Goal: Download file/media

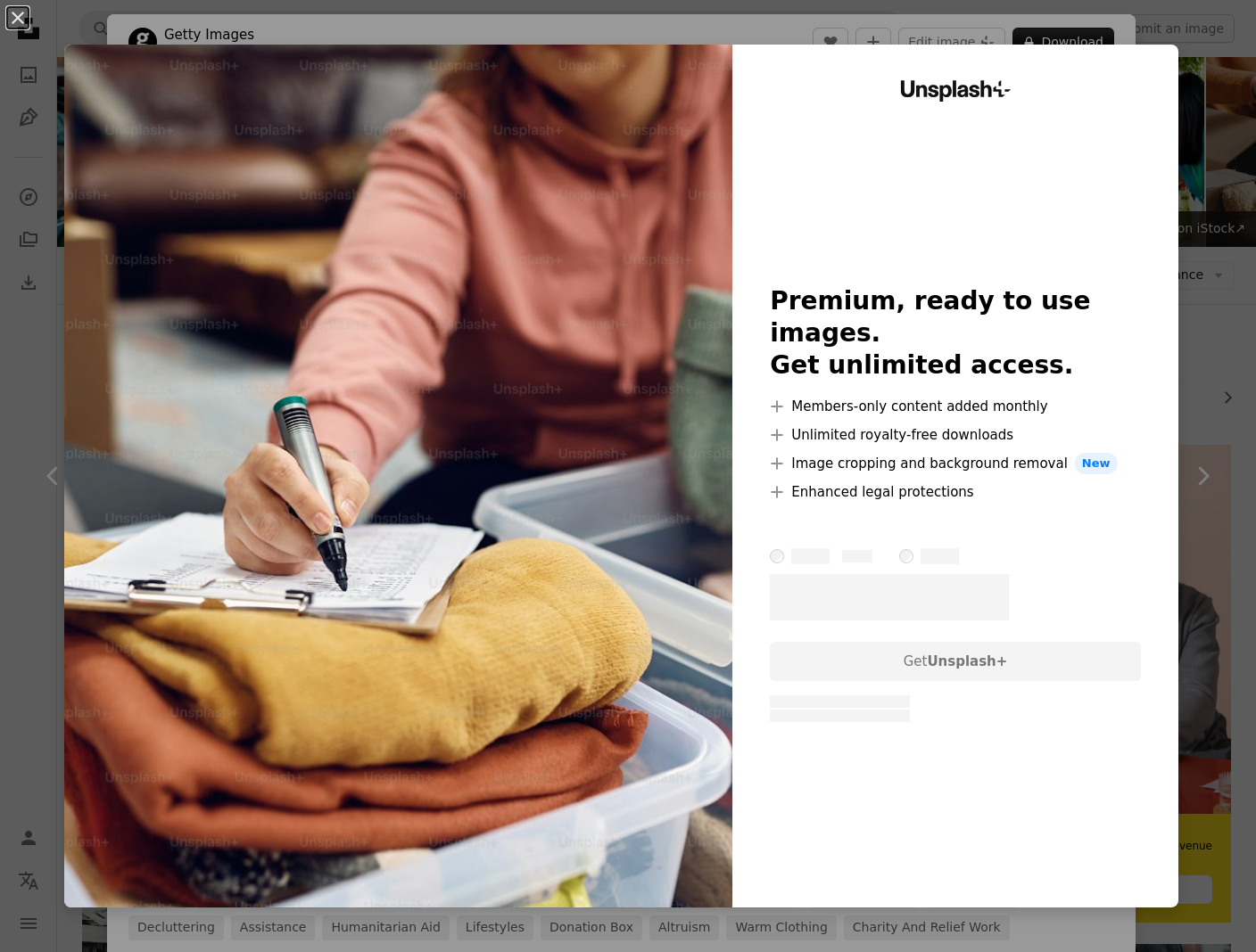
scroll to position [243, 0]
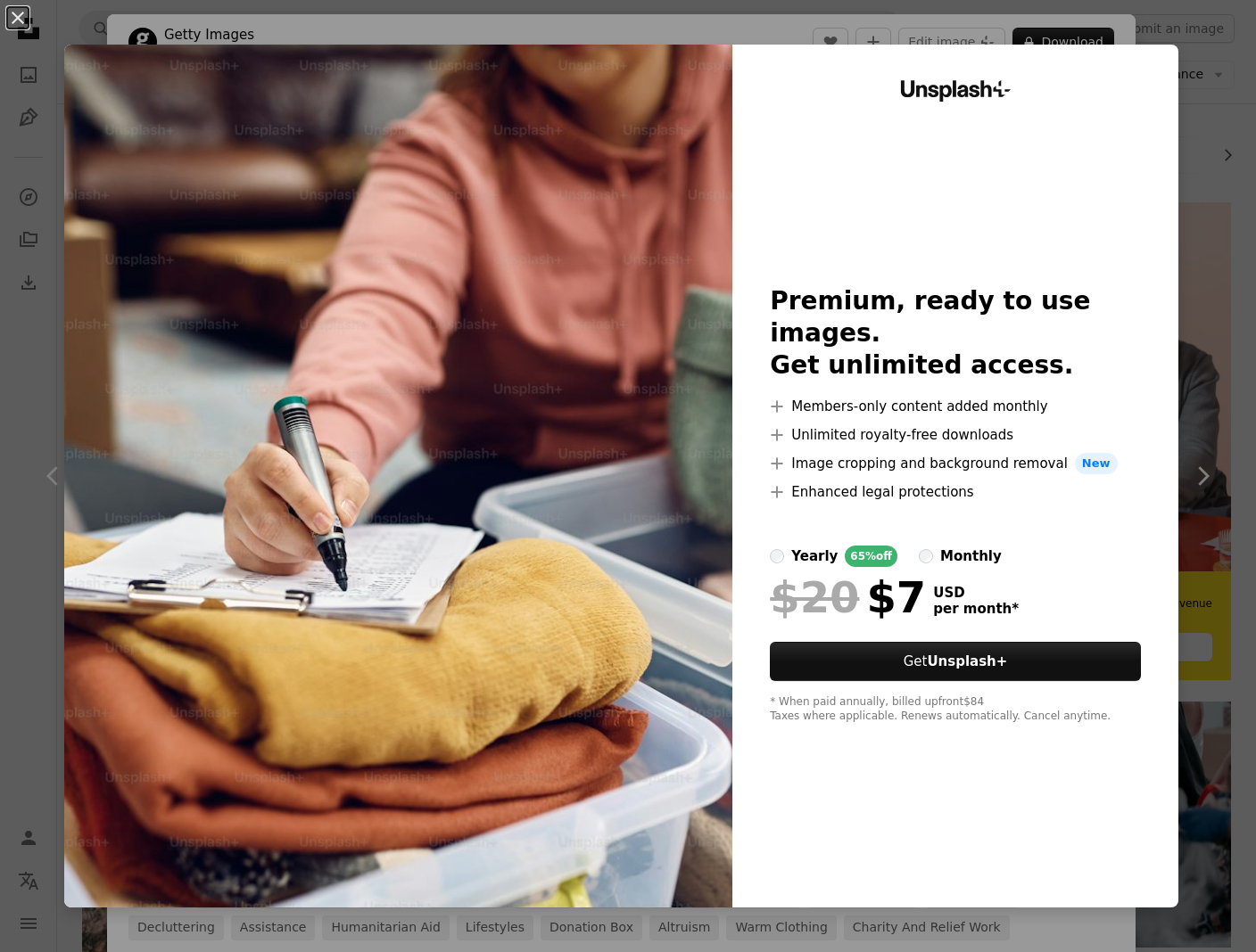
click at [1205, 308] on div "An X shape Unsplash+ Premium, ready to use images. Get unlimited access. A plus…" at bounding box center [628, 476] width 1256 height 952
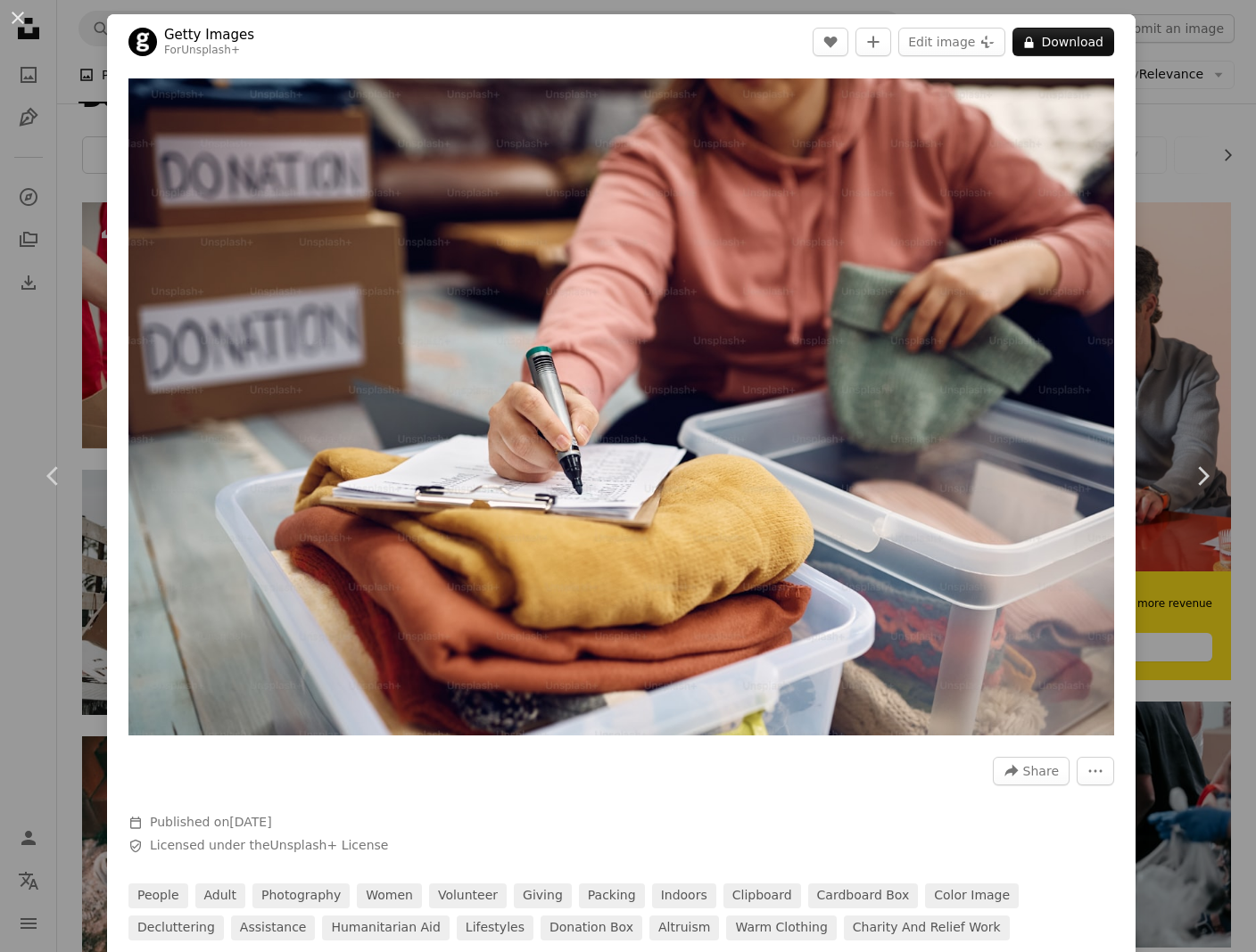
click at [1135, 115] on div "Zoom in" at bounding box center [622, 407] width 1029 height 675
click at [1170, 282] on div "An X shape Chevron left Chevron right Getty Images For Unsplash+ A heart A plus…" at bounding box center [628, 476] width 1256 height 952
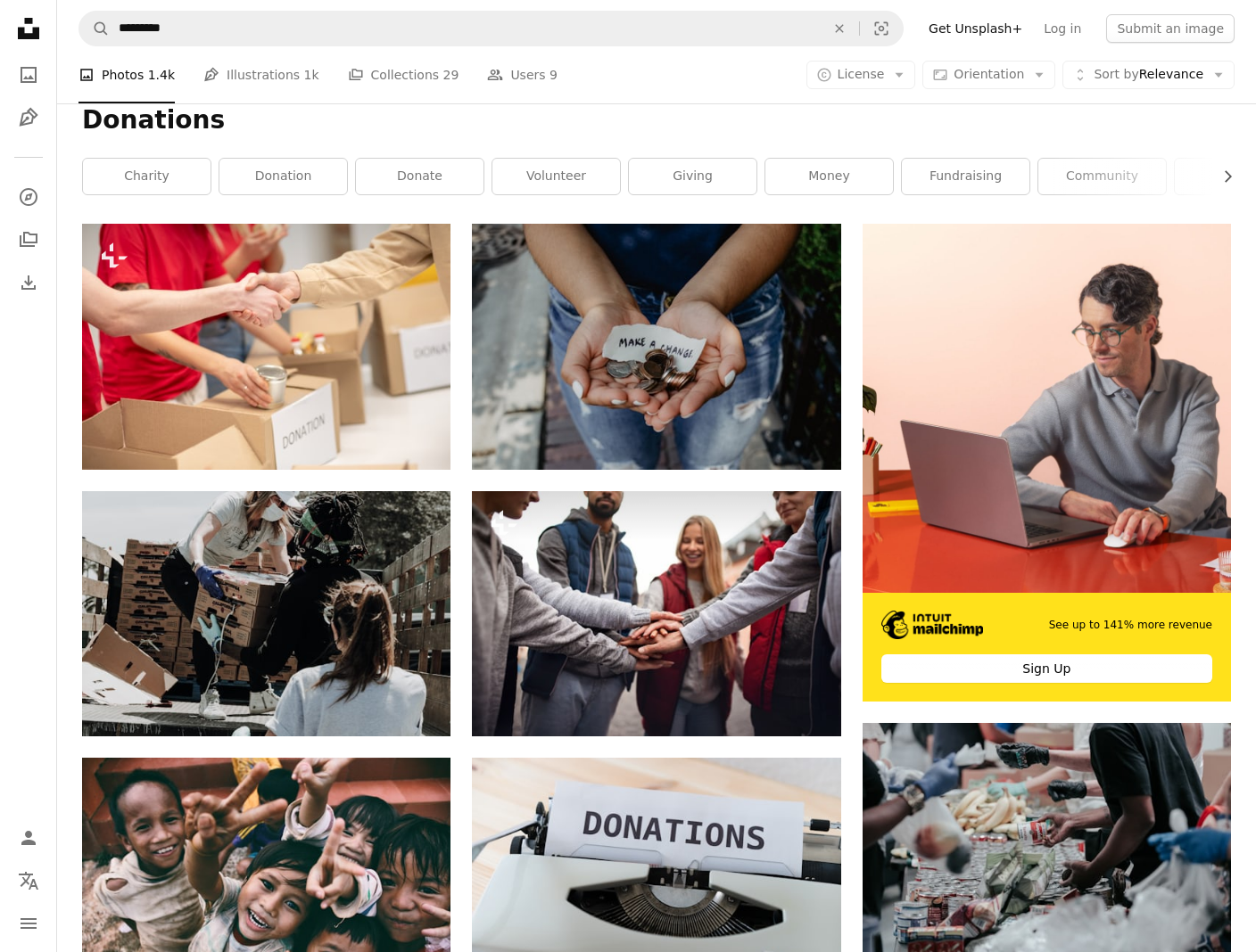
scroll to position [138, 0]
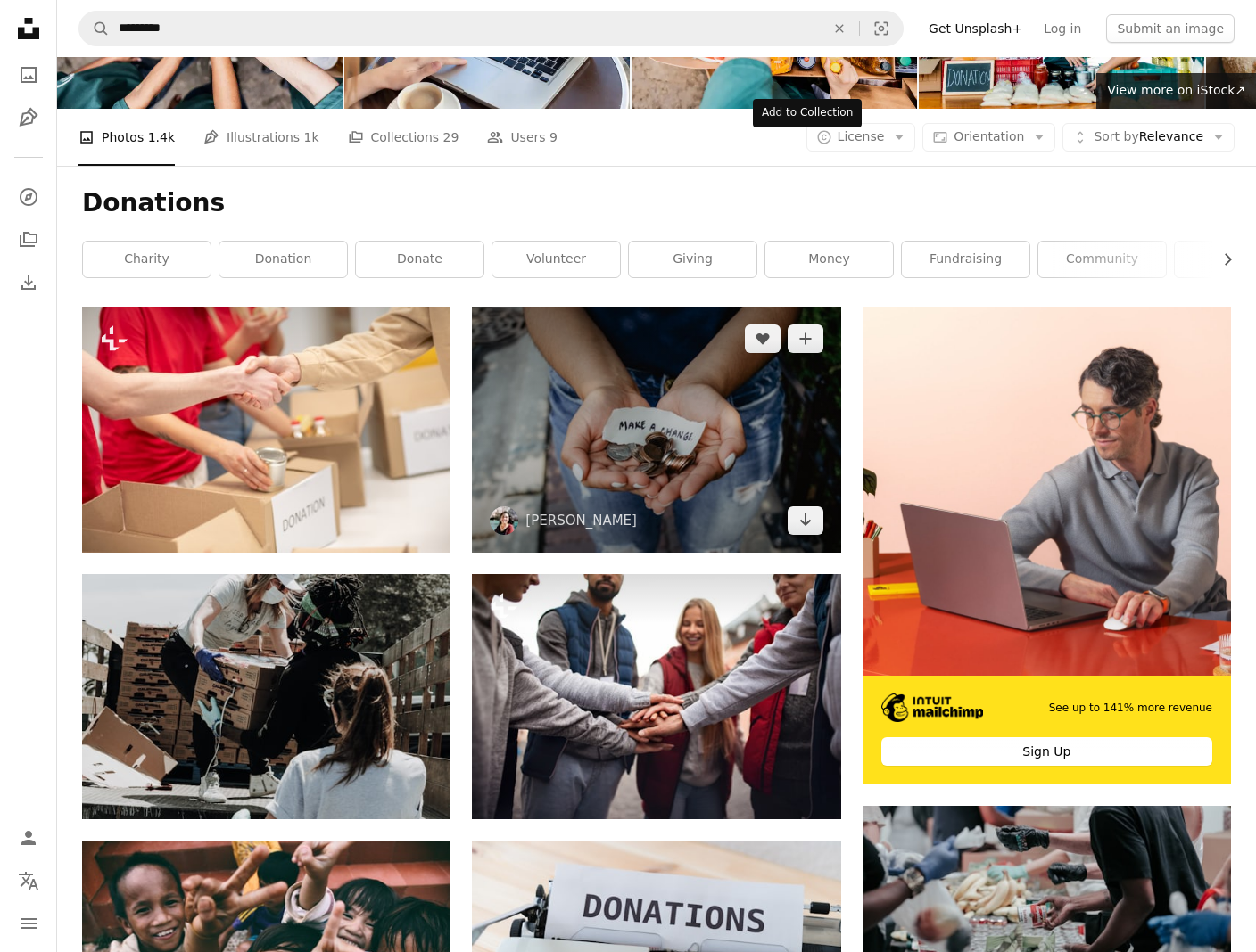
click at [839, 110] on div "Add to Collection" at bounding box center [807, 113] width 109 height 29
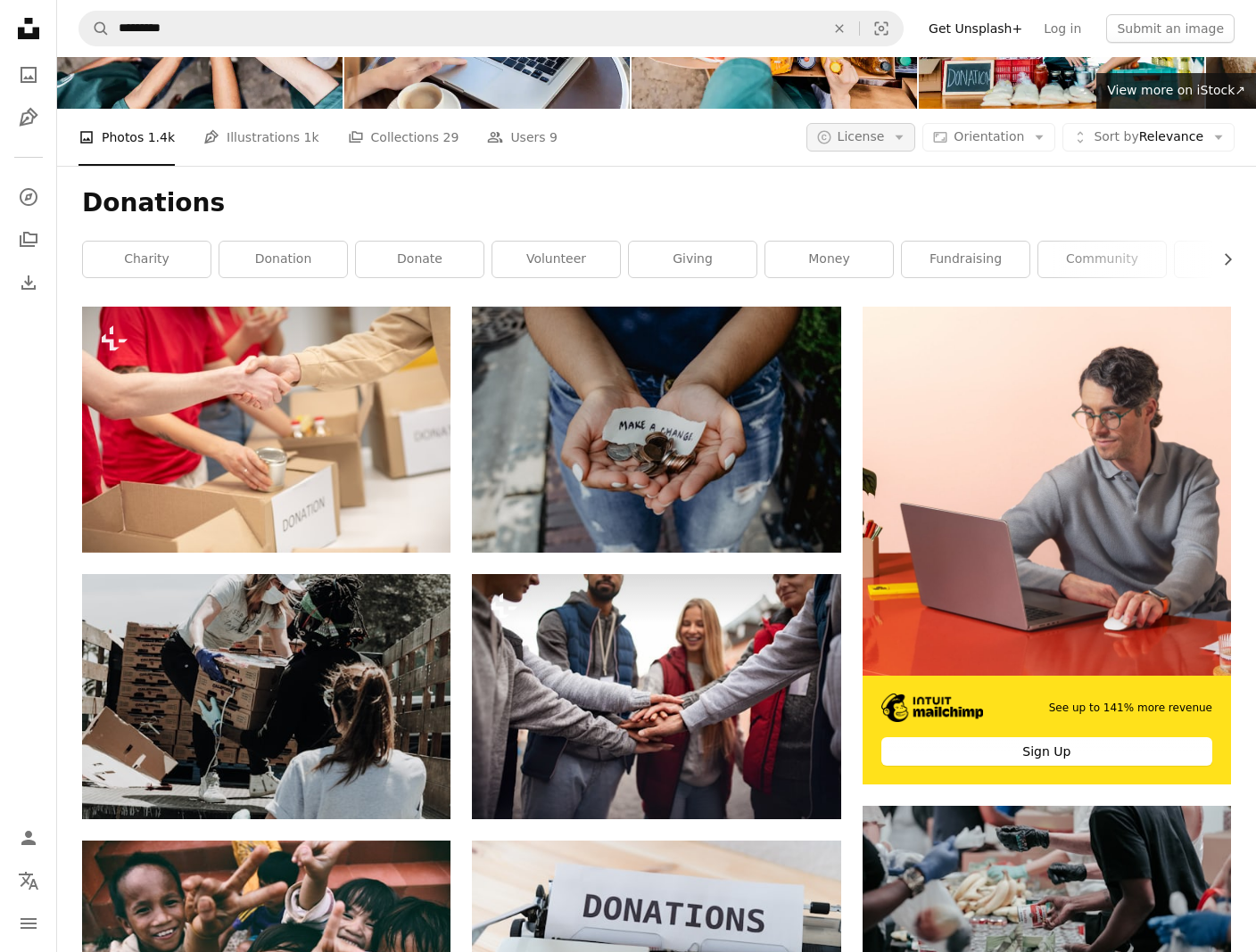
click at [870, 129] on span "License" at bounding box center [861, 137] width 47 height 17
click at [877, 209] on span "Free" at bounding box center [908, 217] width 109 height 17
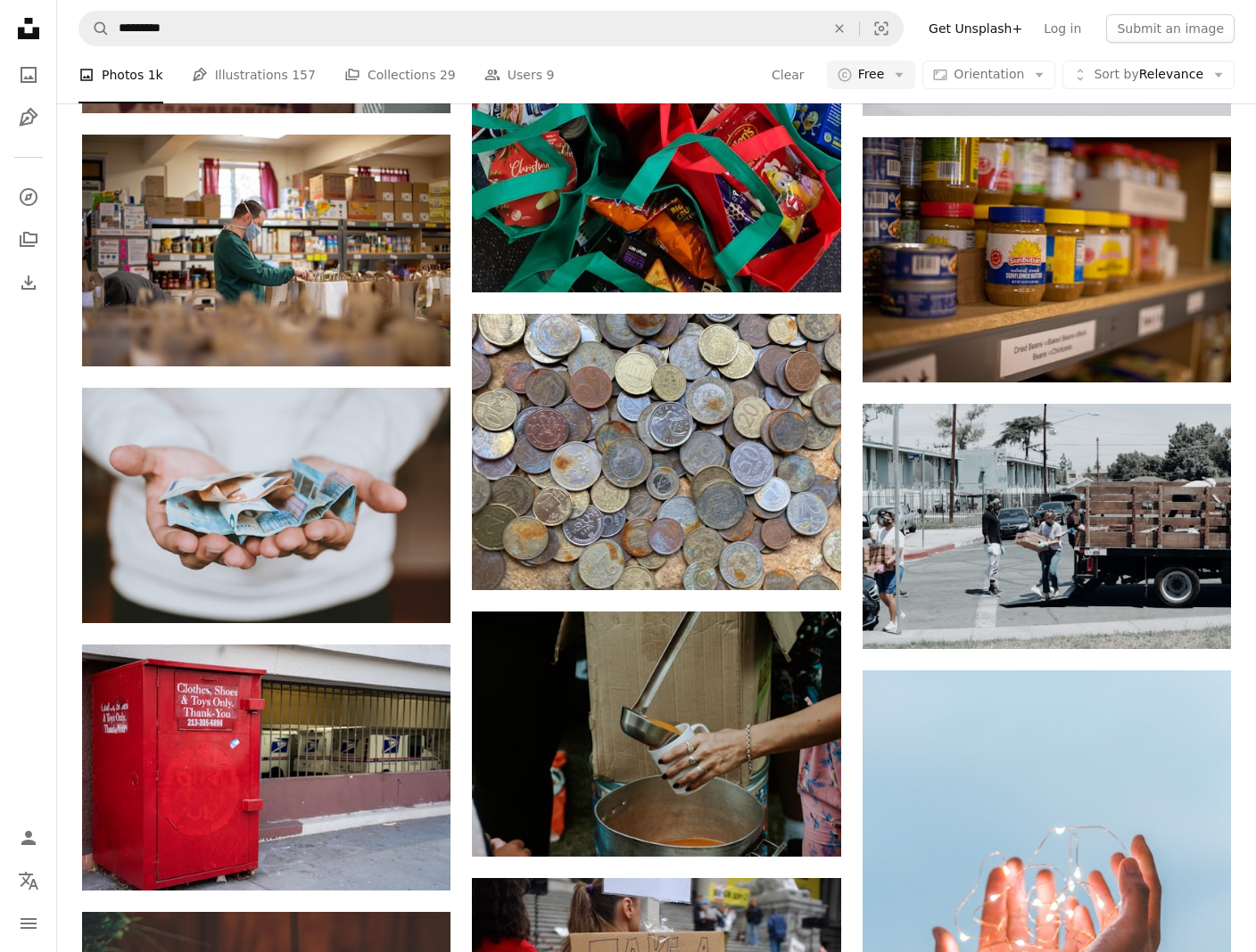
scroll to position [1073, 0]
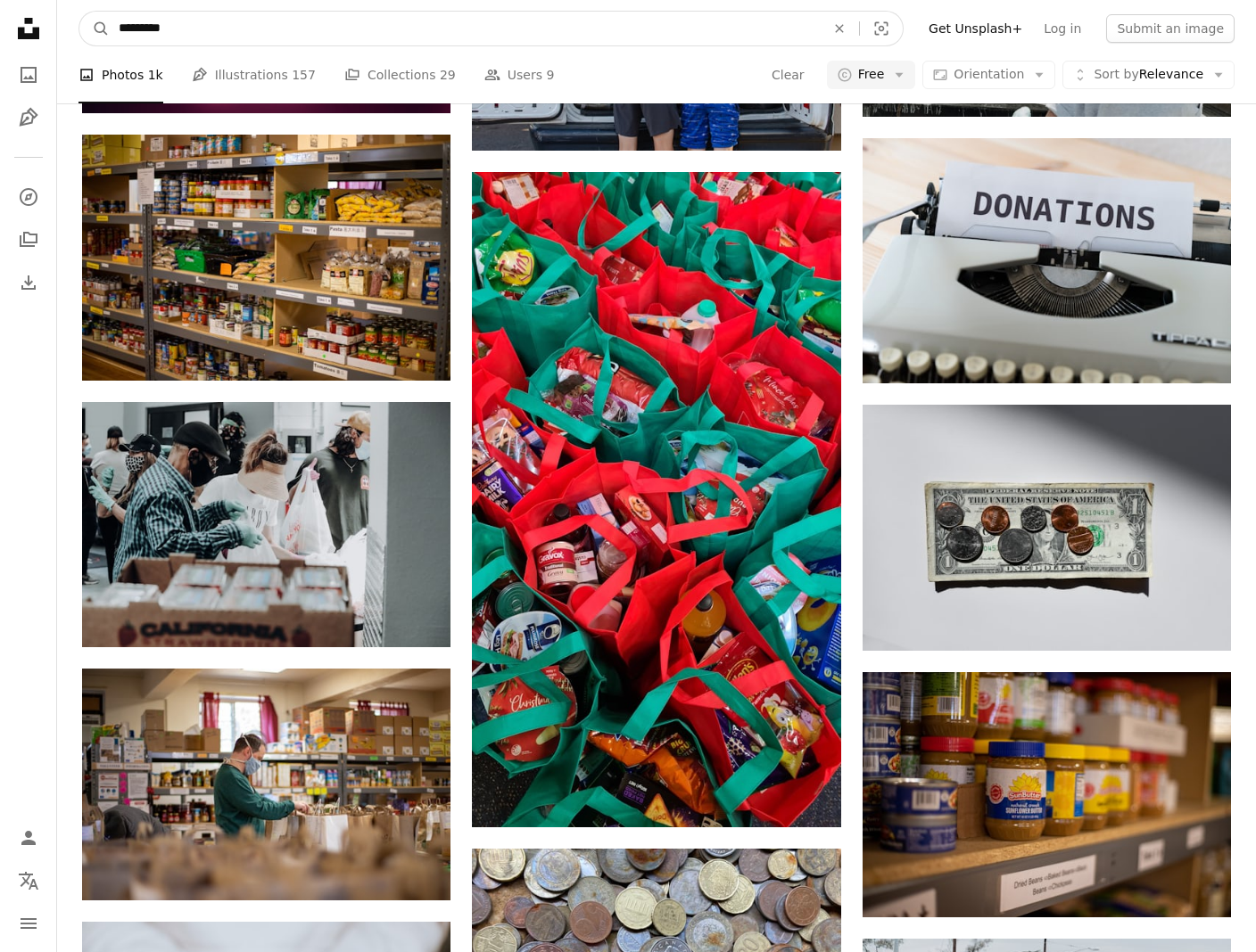
click at [167, 26] on input "*********" at bounding box center [464, 28] width 710 height 34
type input "******"
click at [79, 12] on button "A magnifying glass" at bounding box center [94, 28] width 30 height 34
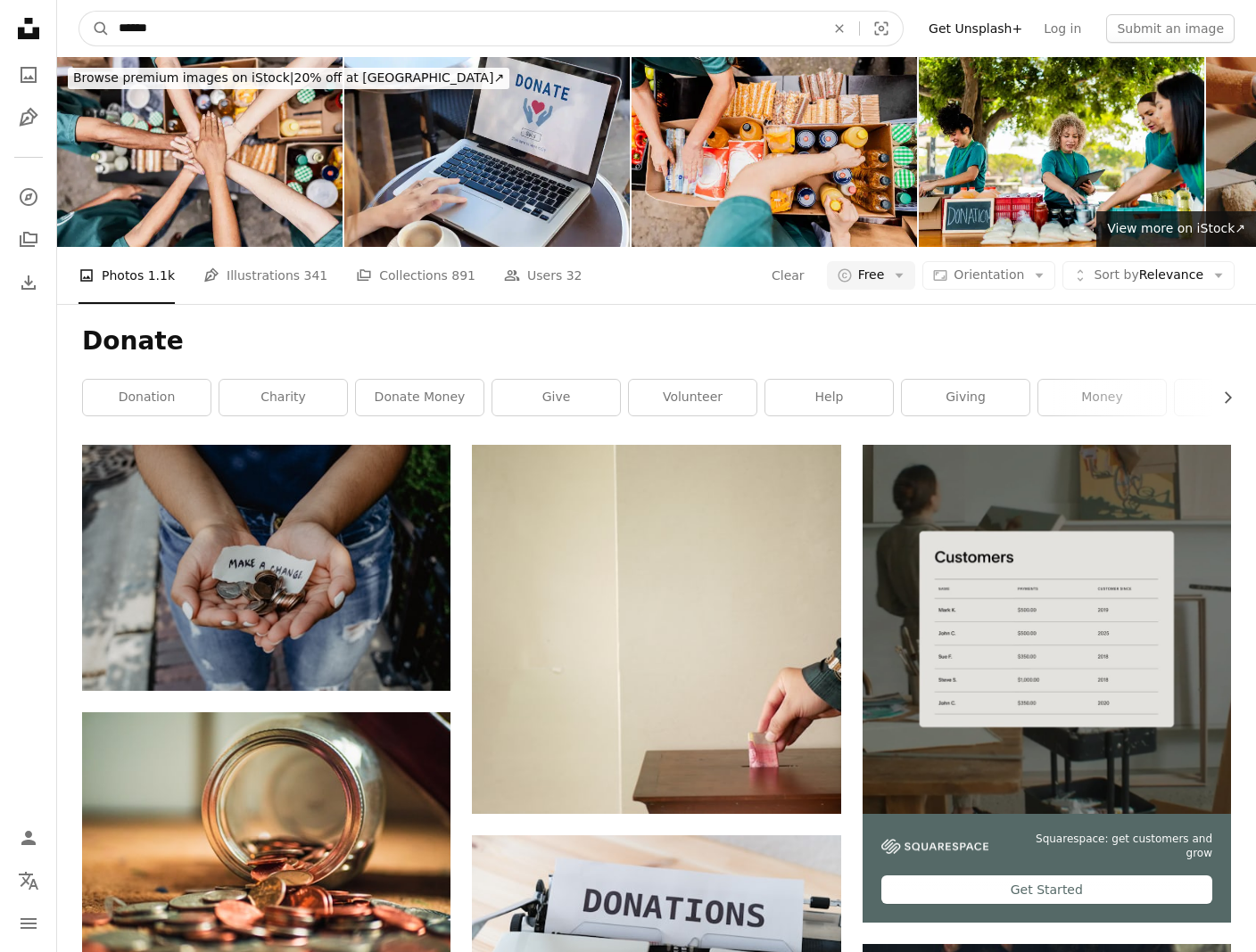
click at [175, 14] on input "******" at bounding box center [464, 28] width 710 height 34
type input "******"
click button "A magnifying glass" at bounding box center [94, 28] width 30 height 34
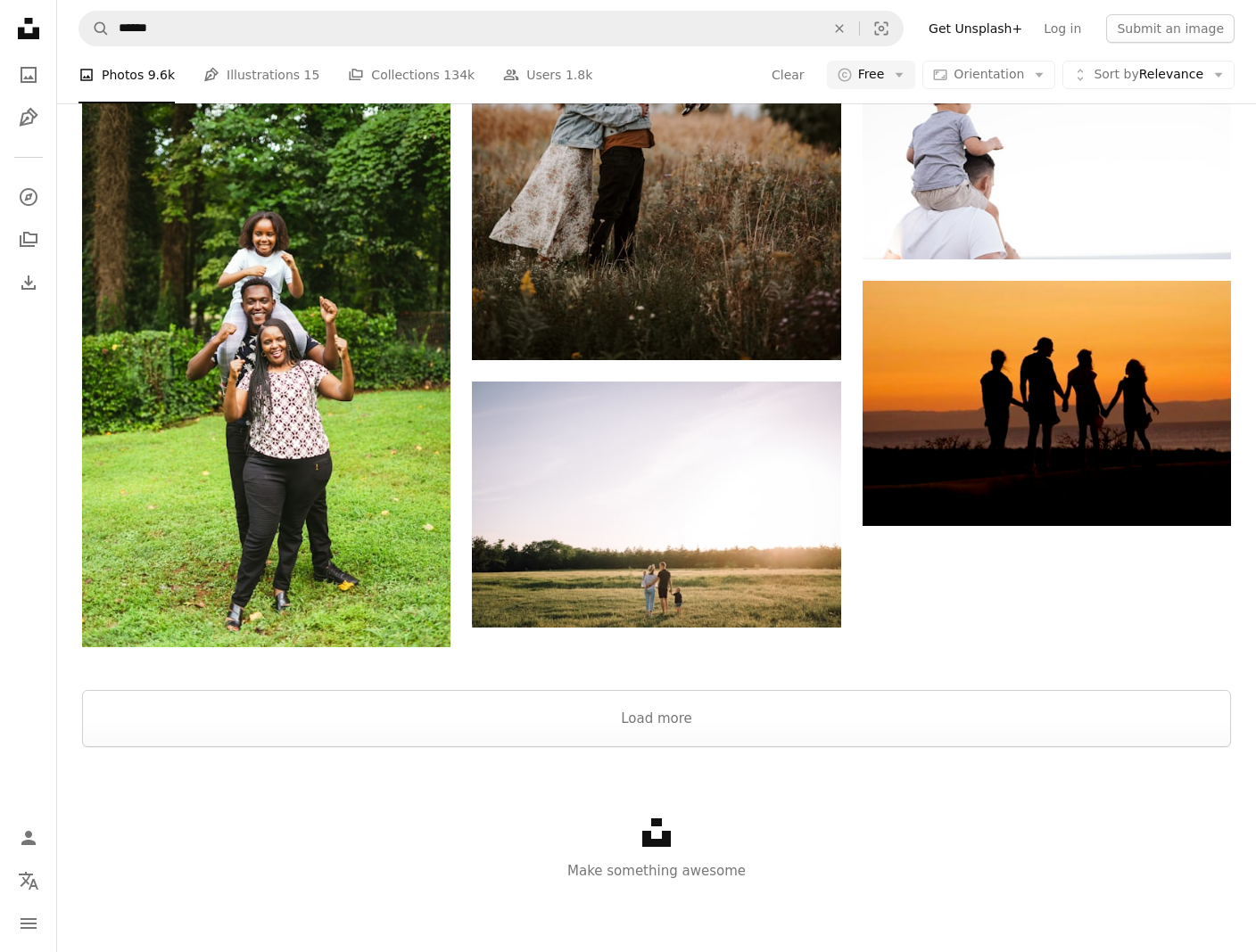
scroll to position [2120, 0]
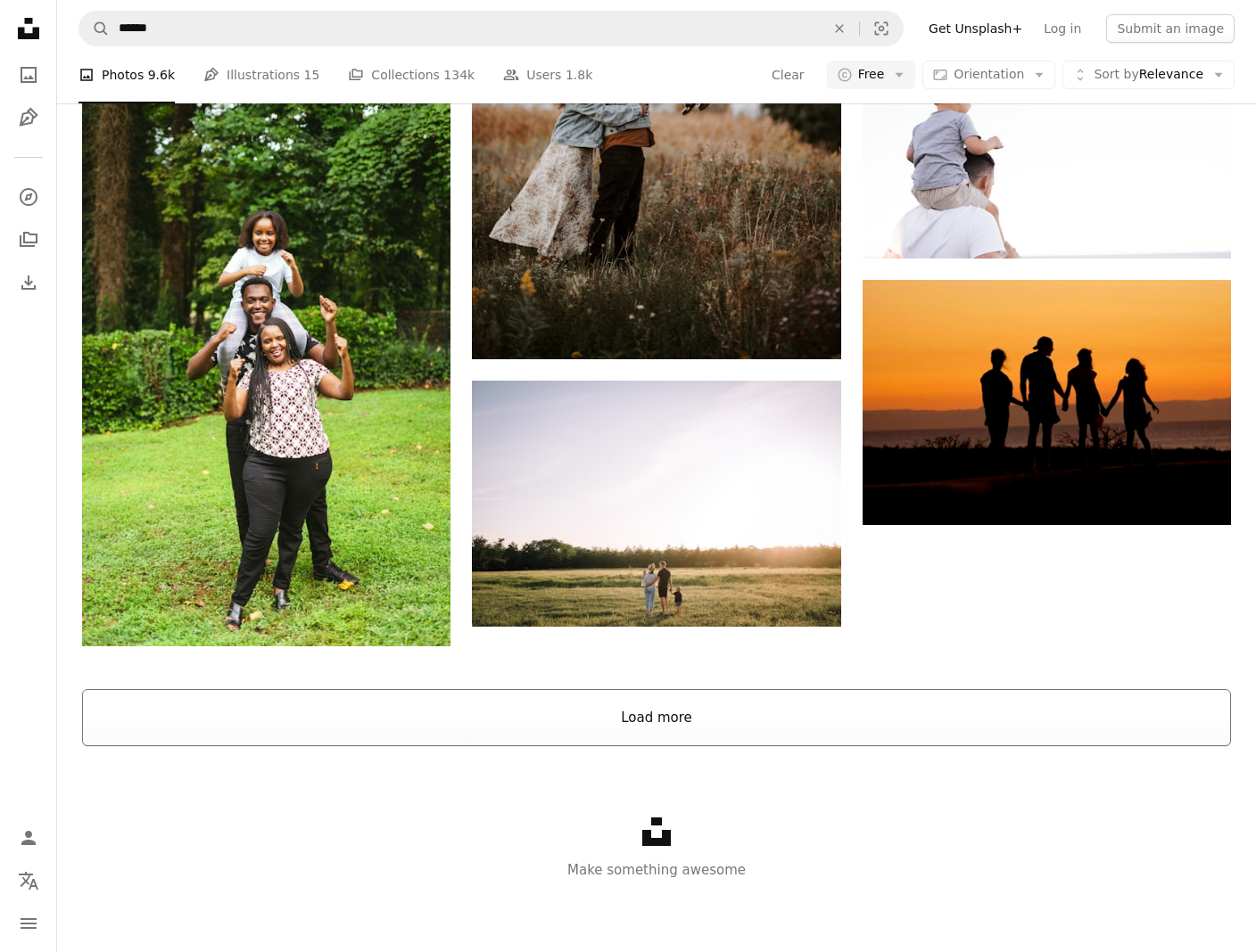
click at [674, 717] on button "Load more" at bounding box center [657, 717] width 1149 height 57
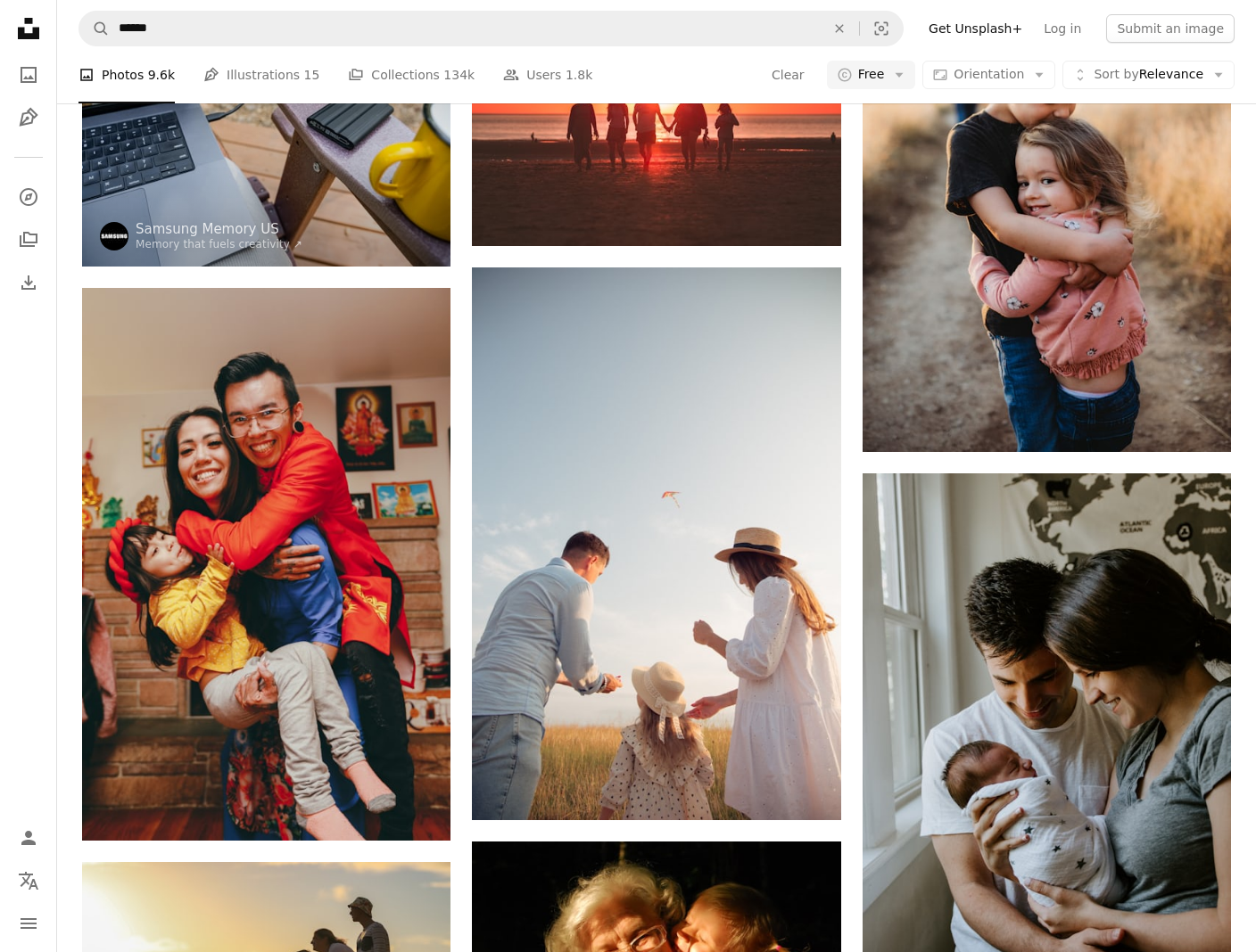
scroll to position [2530, 0]
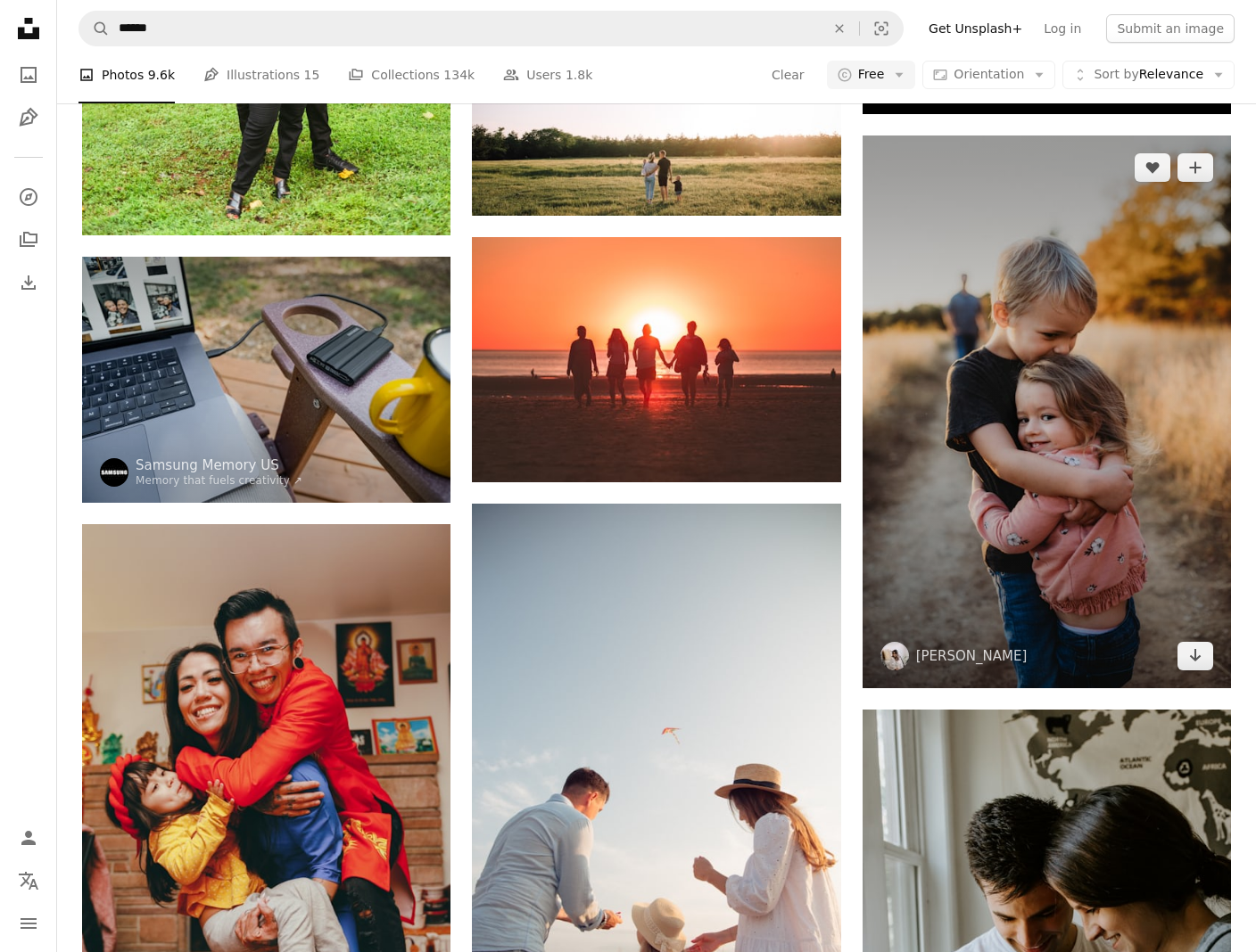
click at [1059, 437] on img at bounding box center [1046, 412] width 368 height 553
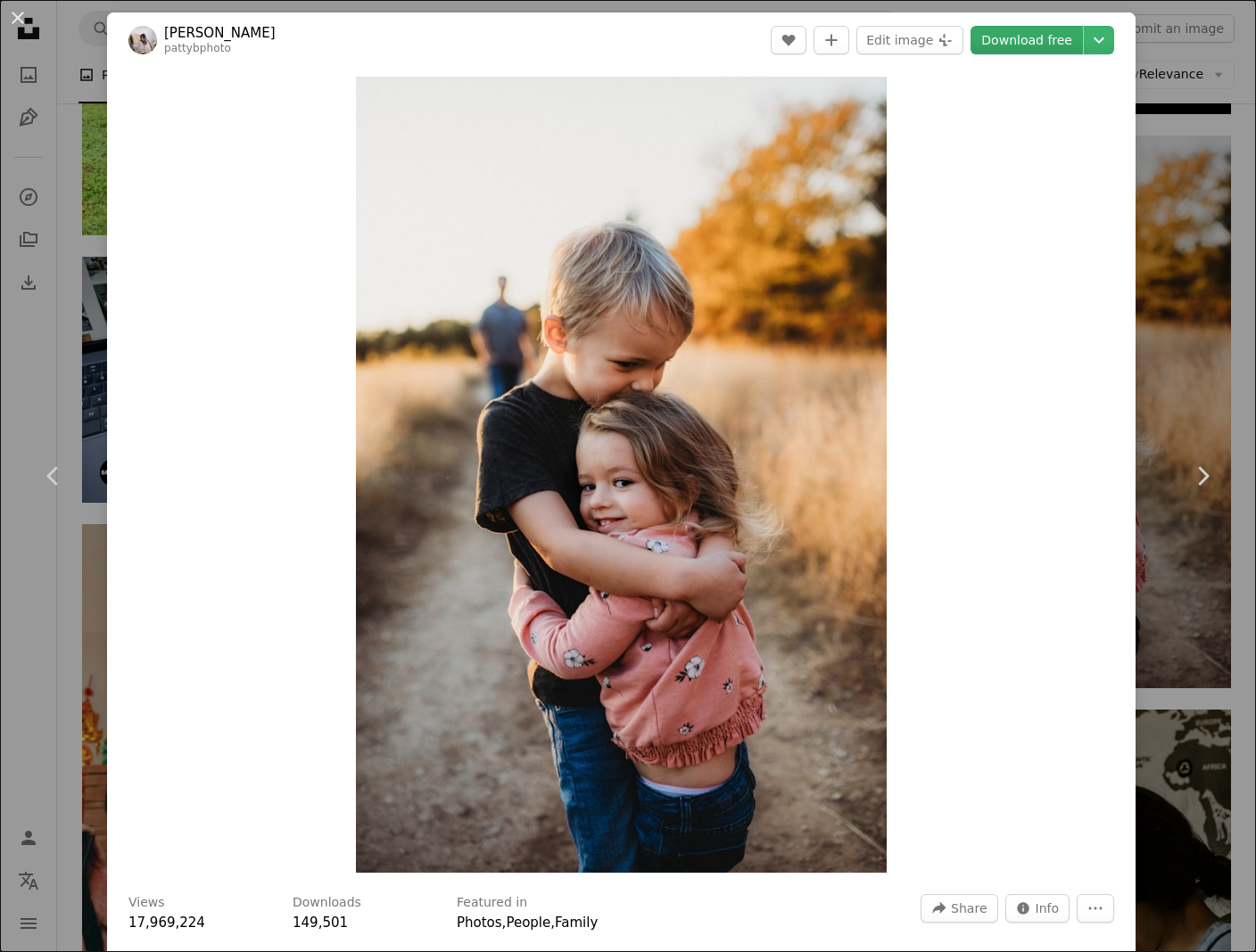
scroll to position [1, 0]
click at [1063, 42] on link "Download free" at bounding box center [1027, 42] width 112 height 29
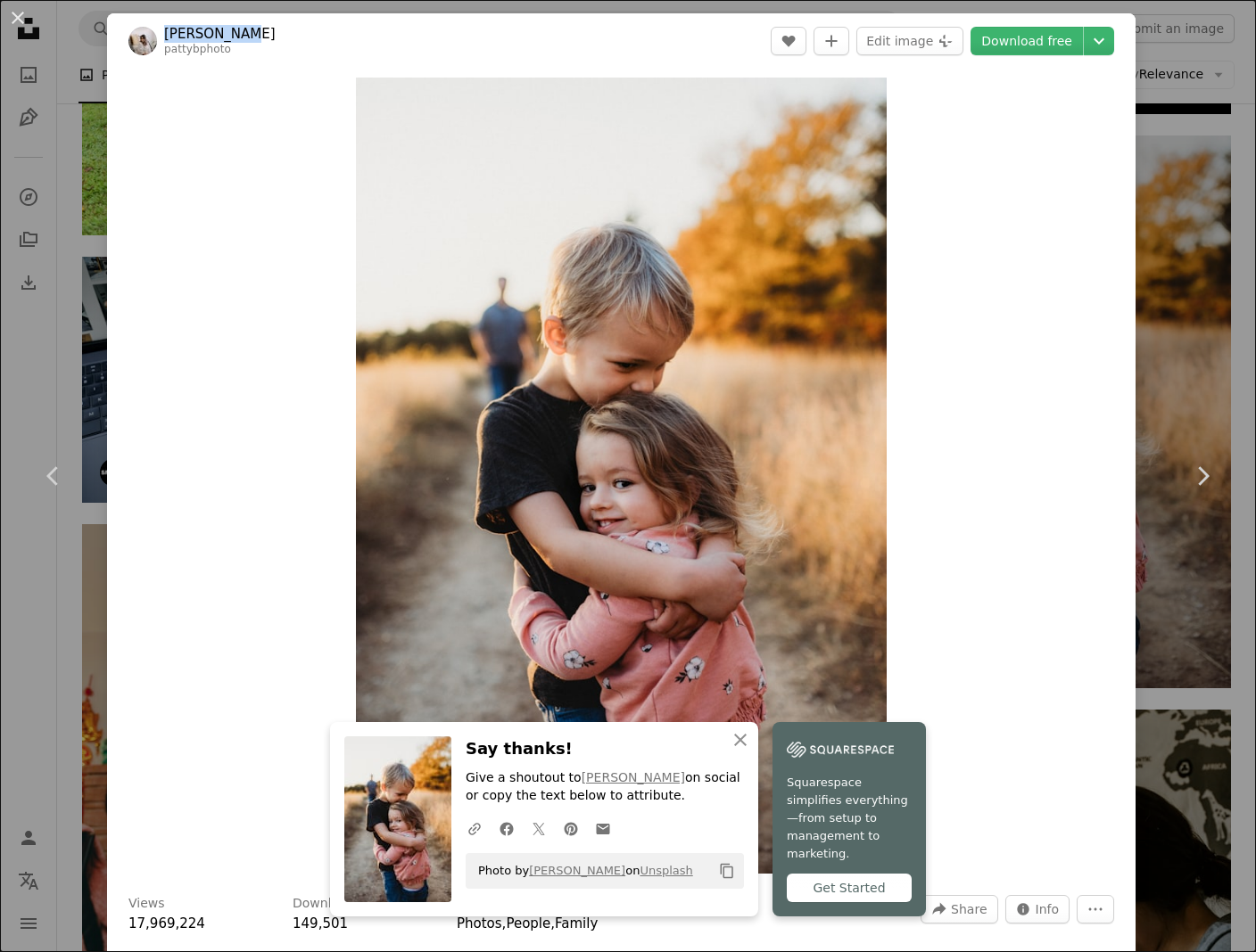
drag, startPoint x: 236, startPoint y: 33, endPoint x: 165, endPoint y: 41, distance: 71.4
click at [165, 41] on header "[PERSON_NAME] pattybphoto A heart A plus sign Edit image Plus sign for Unsplash…" at bounding box center [622, 41] width 1029 height 55
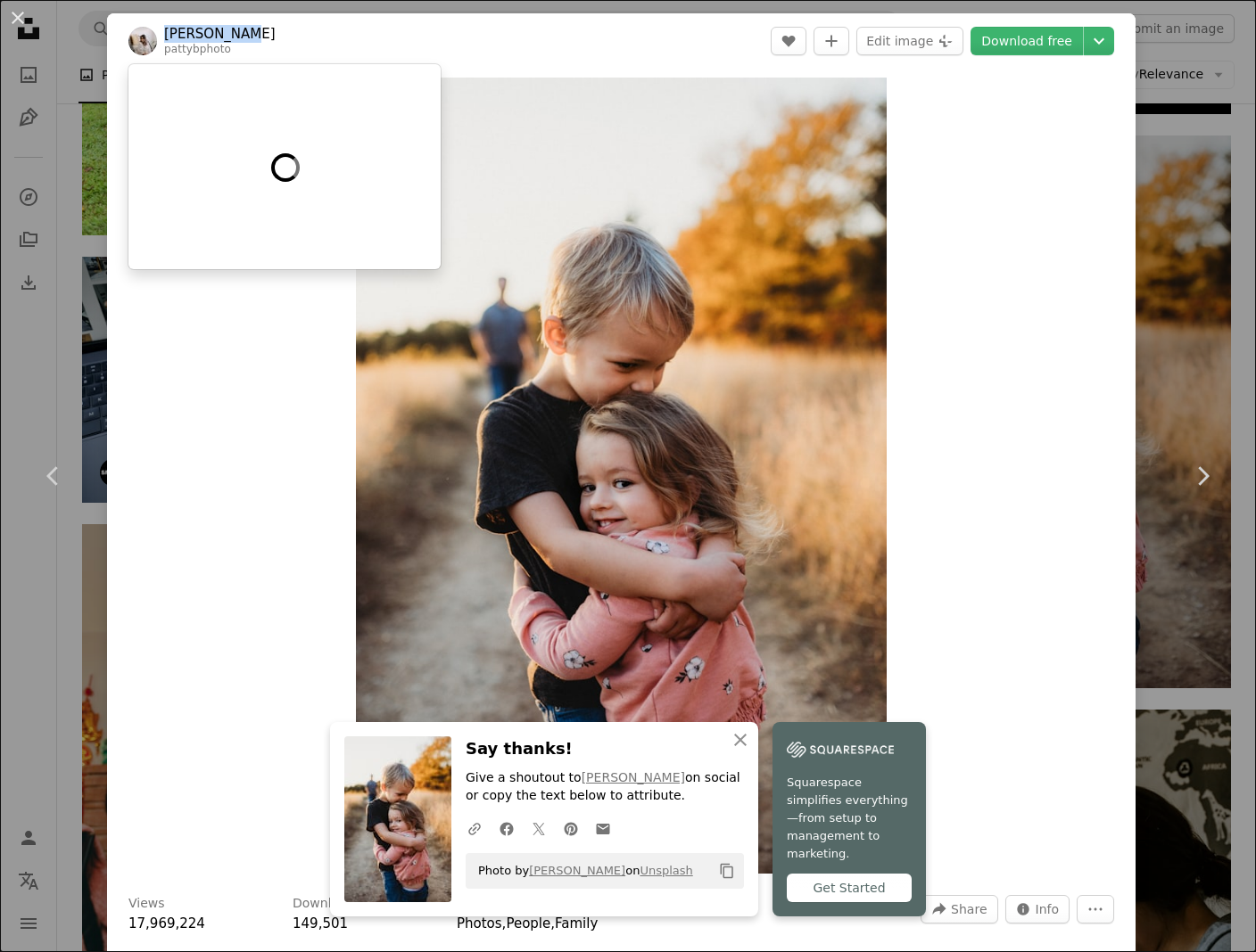
copy link "[PERSON_NAME]"
